Goal: Go to known website: Go to known website

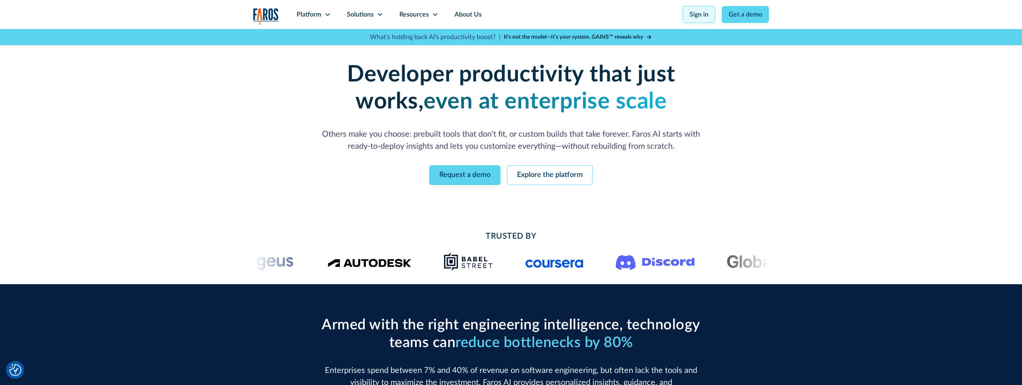
click at [693, 13] on link "Sign in" at bounding box center [699, 14] width 33 height 17
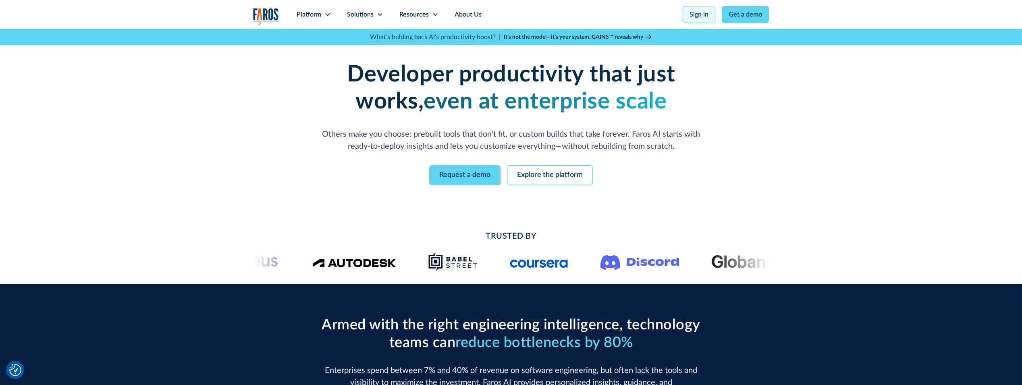
click at [694, 9] on link "Sign in" at bounding box center [699, 14] width 33 height 17
